Goal: Transaction & Acquisition: Download file/media

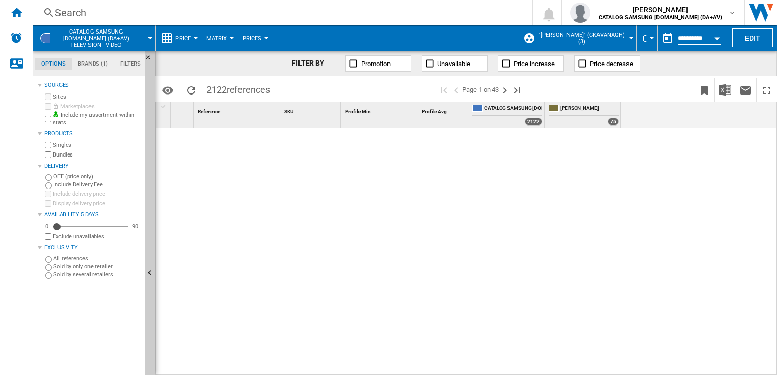
click at [646, 38] on button "€" at bounding box center [647, 37] width 10 height 25
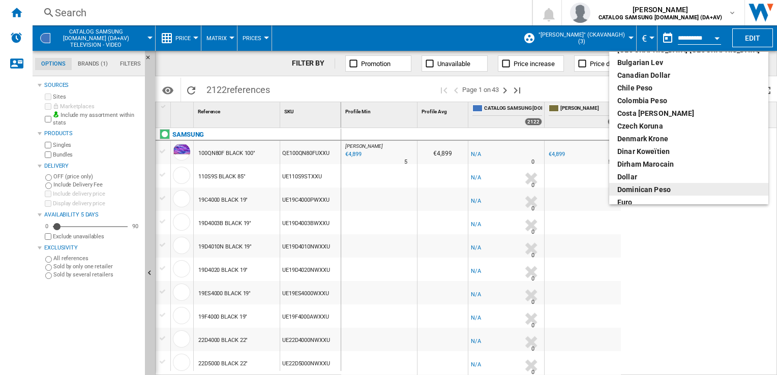
scroll to position [55, 0]
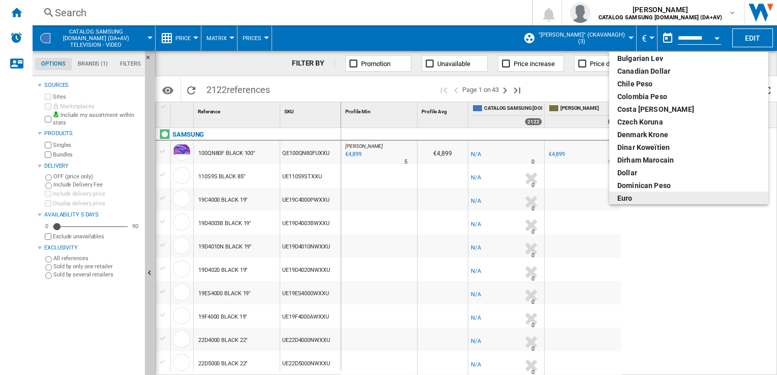
click at [631, 198] on div "euro" at bounding box center [688, 198] width 143 height 10
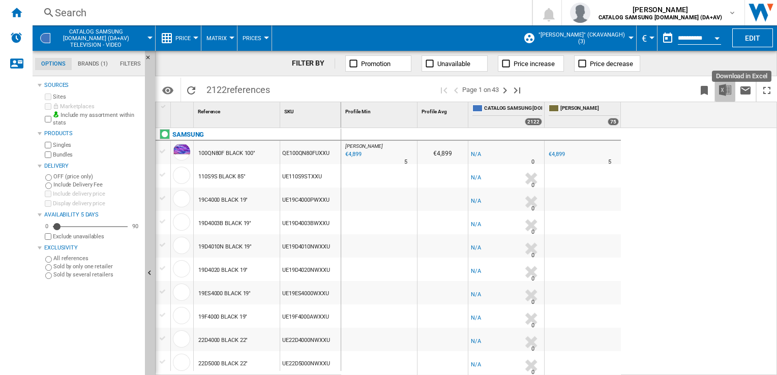
click at [725, 86] on img "Download in Excel" at bounding box center [725, 90] width 12 height 12
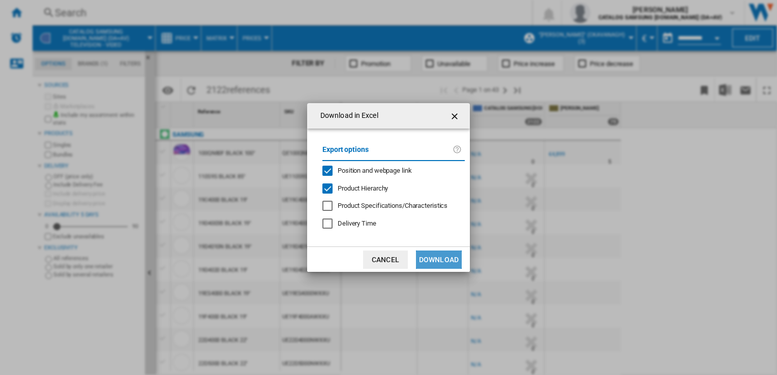
click at [453, 258] on button "Download" at bounding box center [439, 260] width 46 height 18
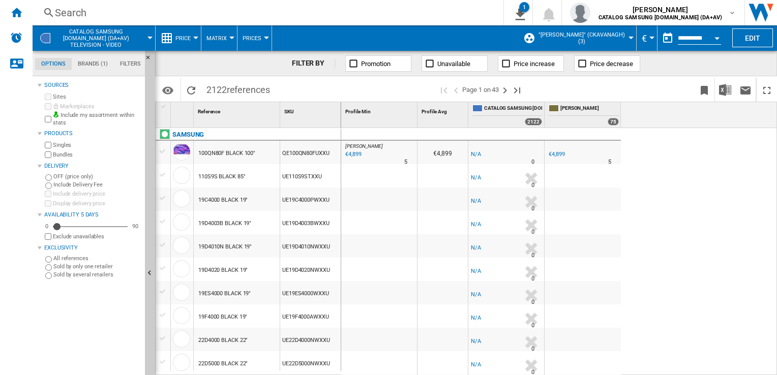
click at [694, 168] on div "IE HARVEY NORMAN : IE HARVEYNORMAN -1.0 % €4,899 % N/A 5 IE HARVEY NORMAN : IE …" at bounding box center [559, 252] width 436 height 248
